Goal: Navigation & Orientation: Understand site structure

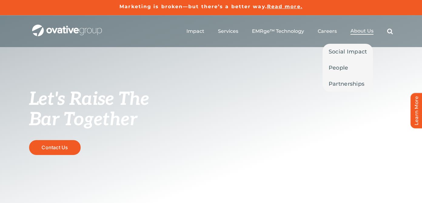
click at [364, 32] on span "About Us" at bounding box center [362, 31] width 23 height 6
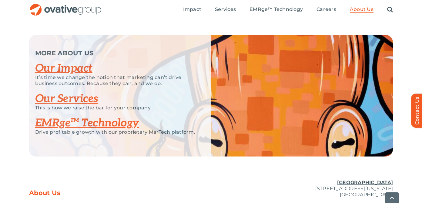
scroll to position [1263, 0]
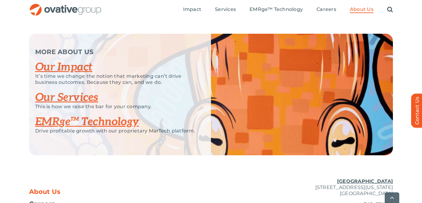
click at [66, 104] on link "Our Services" at bounding box center [66, 97] width 63 height 13
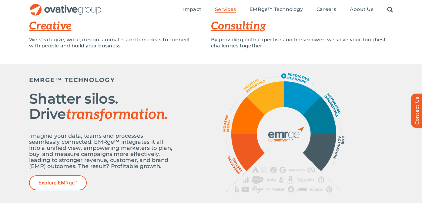
scroll to position [190, 0]
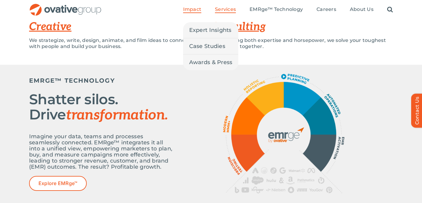
click at [185, 8] on span "Impact" at bounding box center [192, 9] width 18 height 6
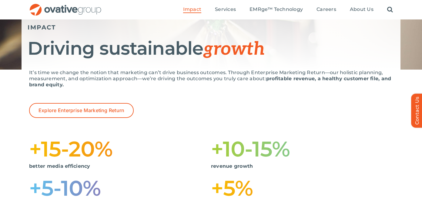
scroll to position [71, 0]
